Goal: Transaction & Acquisition: Download file/media

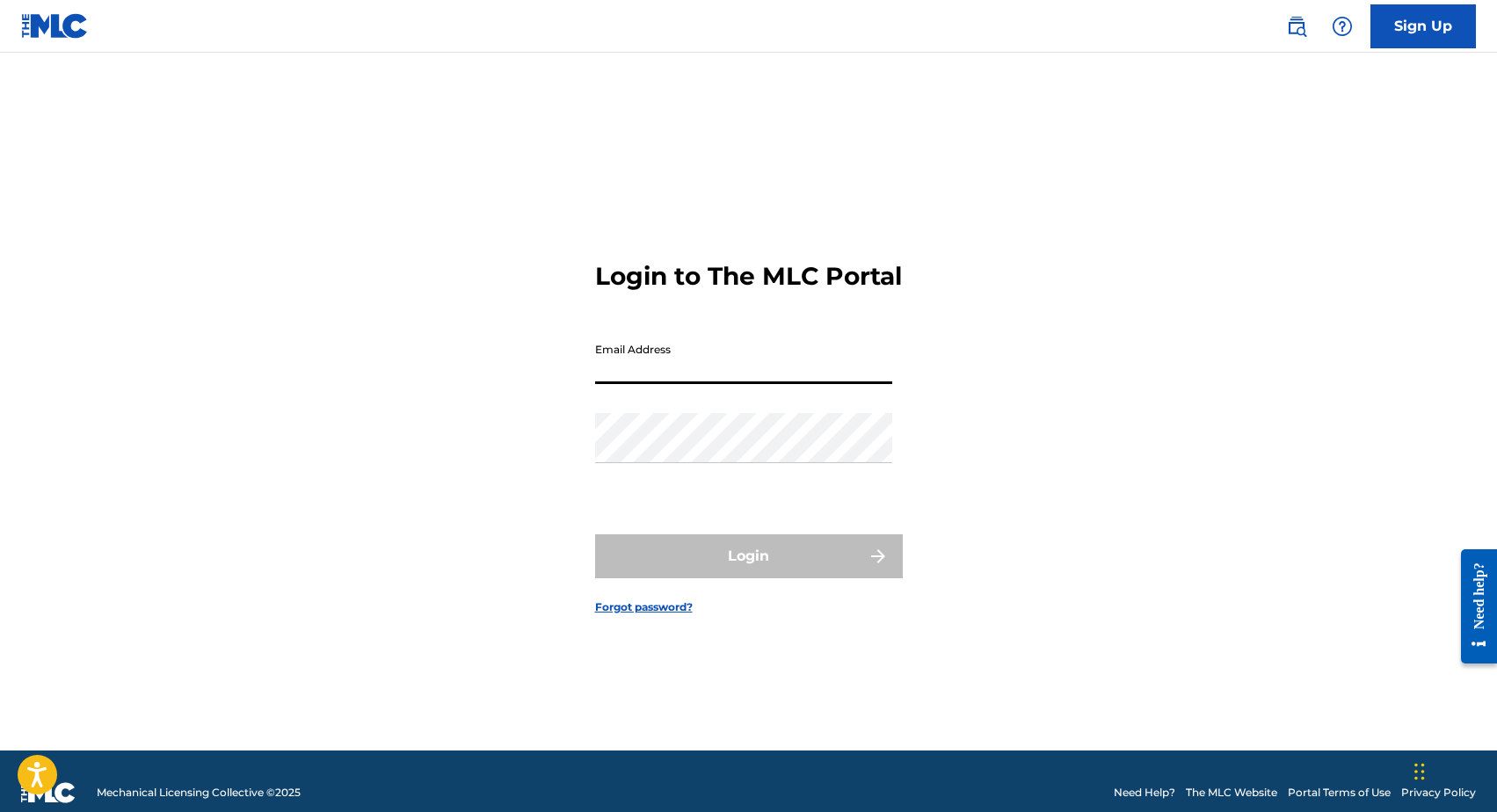
click at [637, 385] on input "Email Address" at bounding box center [744, 359] width 297 height 50
type input "[PERSON_NAME][EMAIL_ADDRESS][DOMAIN_NAME]"
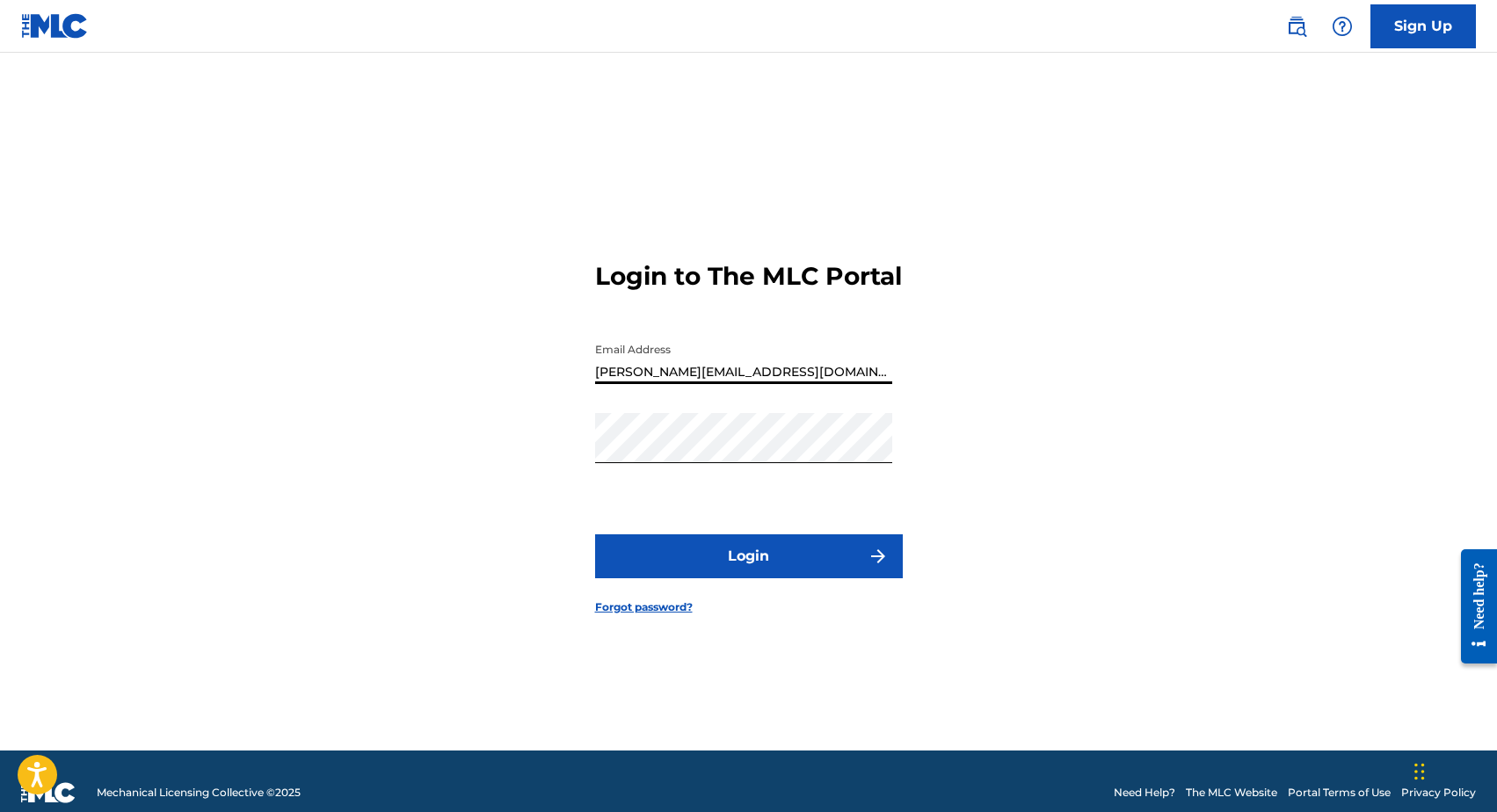
click at [595, 535] on button "Login" at bounding box center [749, 556] width 308 height 44
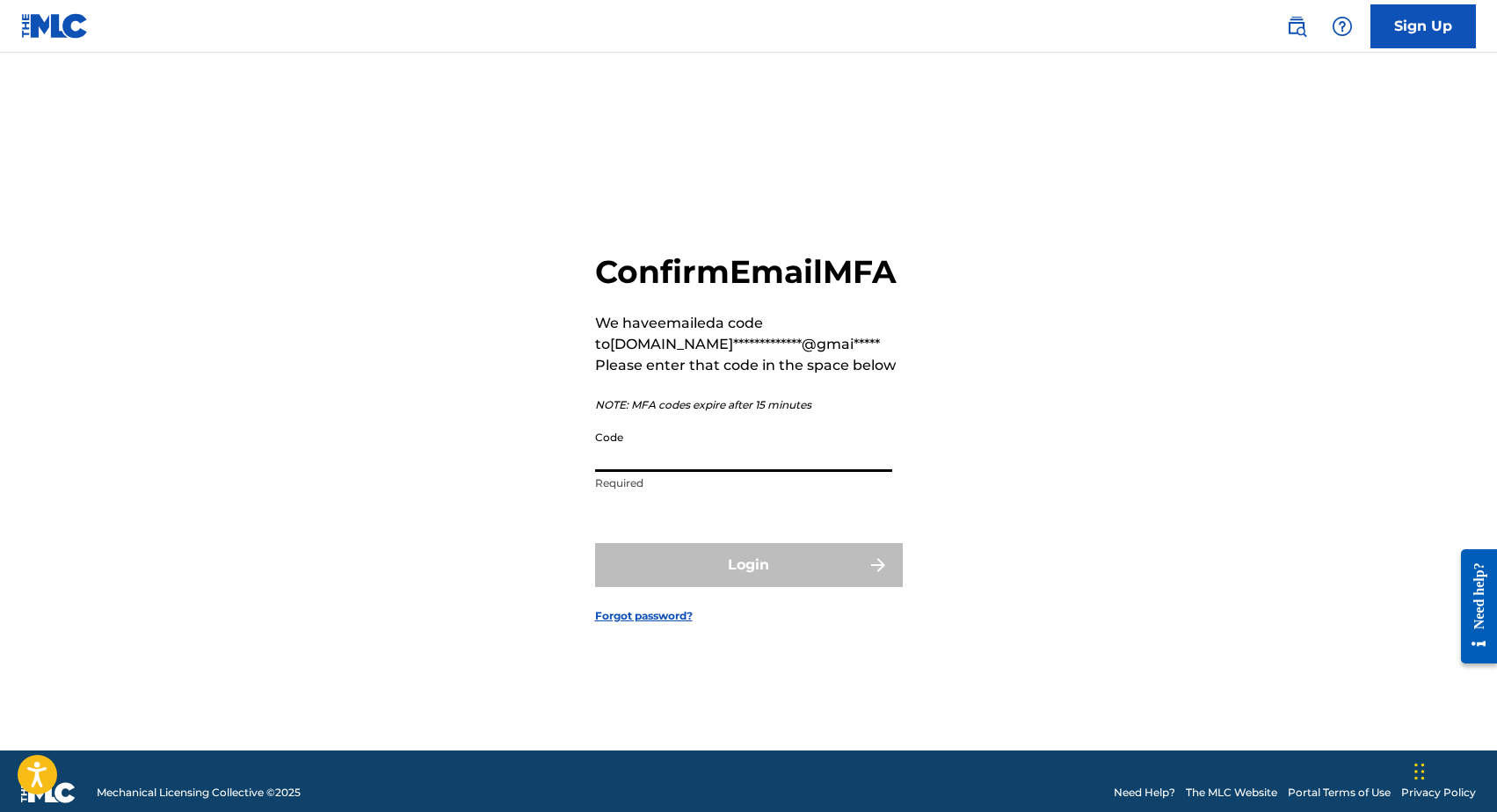
click at [642, 459] on input "Code" at bounding box center [744, 447] width 297 height 50
paste input "327441"
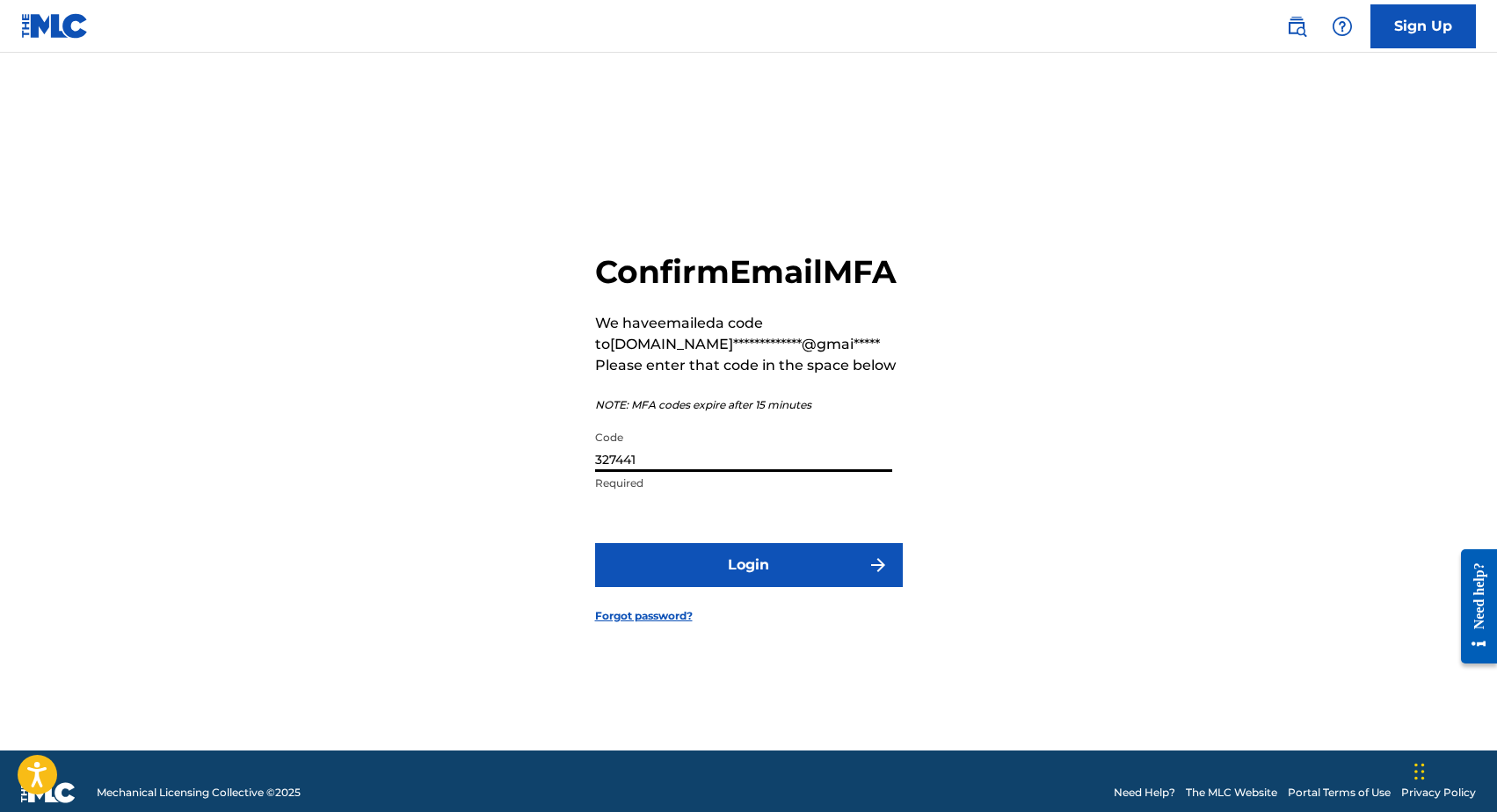
type input "327441"
click at [703, 561] on form "**********" at bounding box center [749, 424] width 308 height 654
click at [706, 582] on button "Login" at bounding box center [749, 565] width 308 height 44
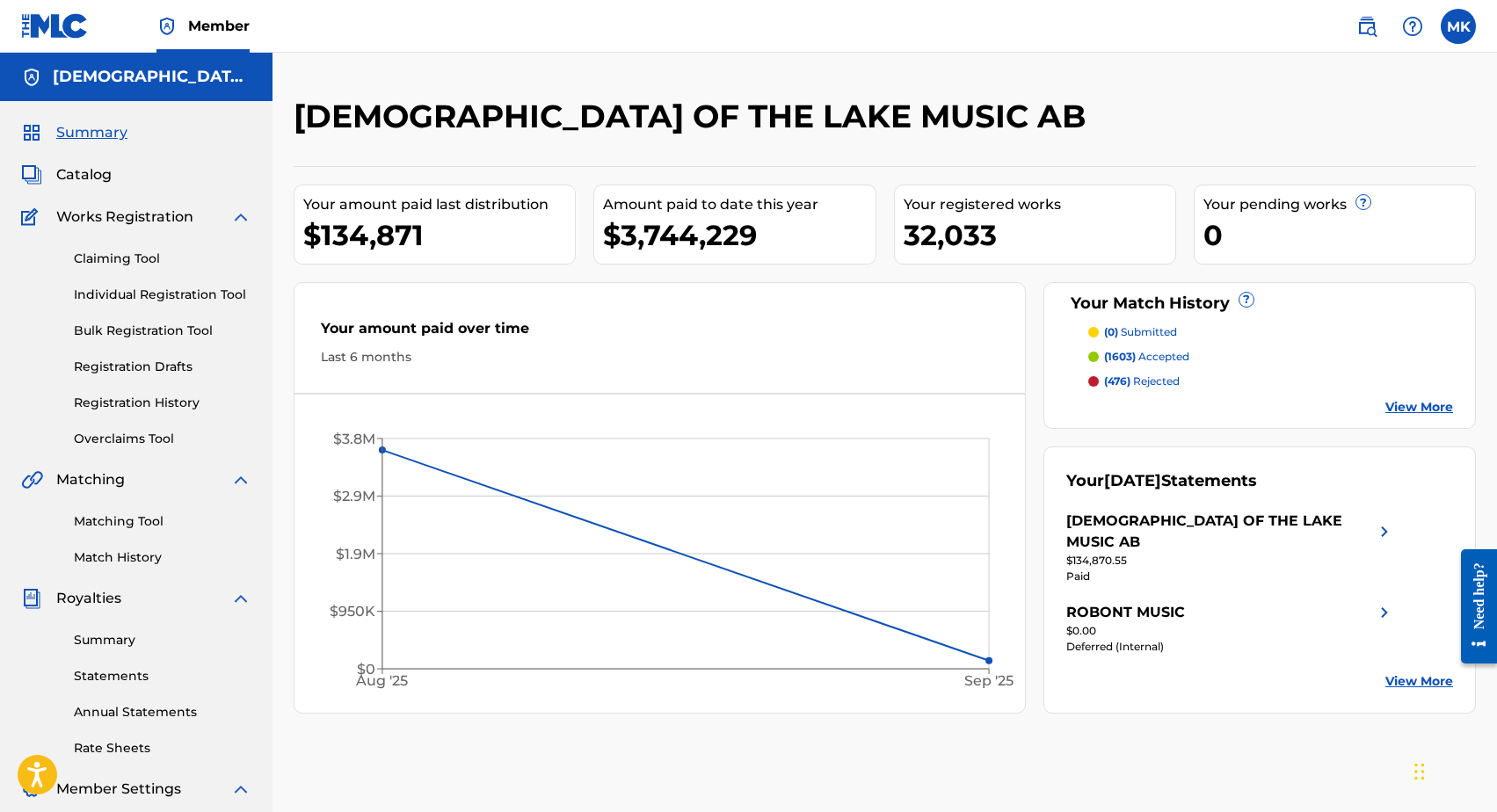
click at [97, 638] on link "Summary" at bounding box center [162, 640] width 177 height 19
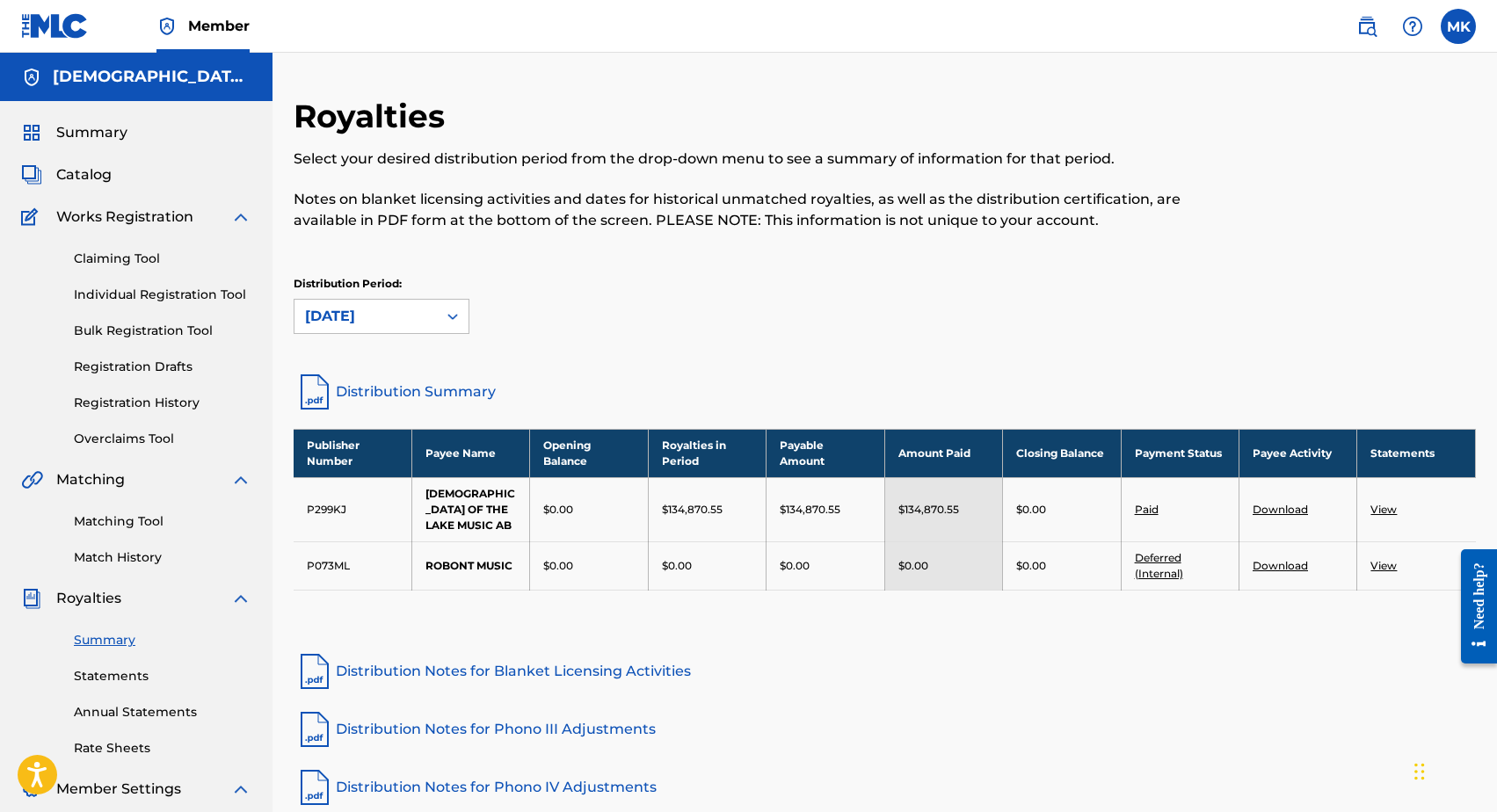
click at [725, 506] on div "$134,870.55" at bounding box center [707, 510] width 91 height 16
click at [1280, 505] on link "Download" at bounding box center [1280, 510] width 55 height 13
